Goal: Information Seeking & Learning: Understand process/instructions

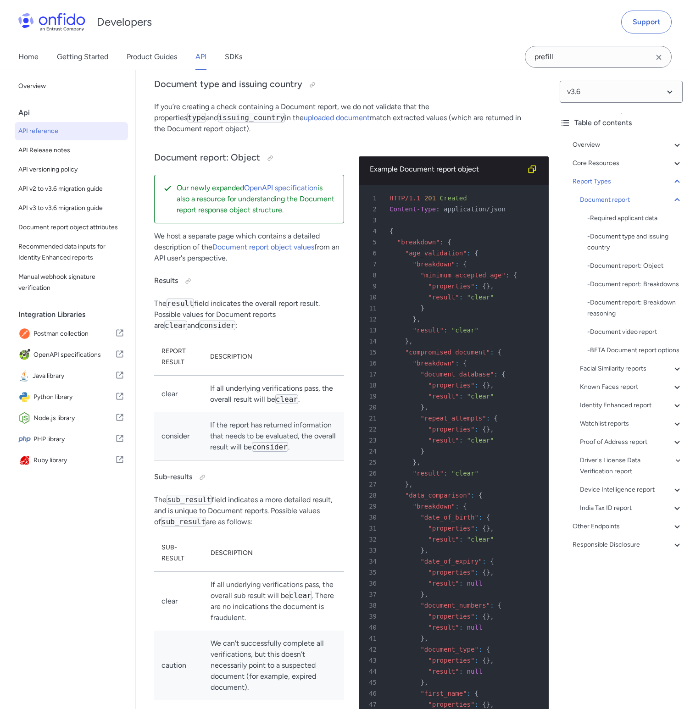
copy code "document_with_address_information"
